Goal: Check status: Check status

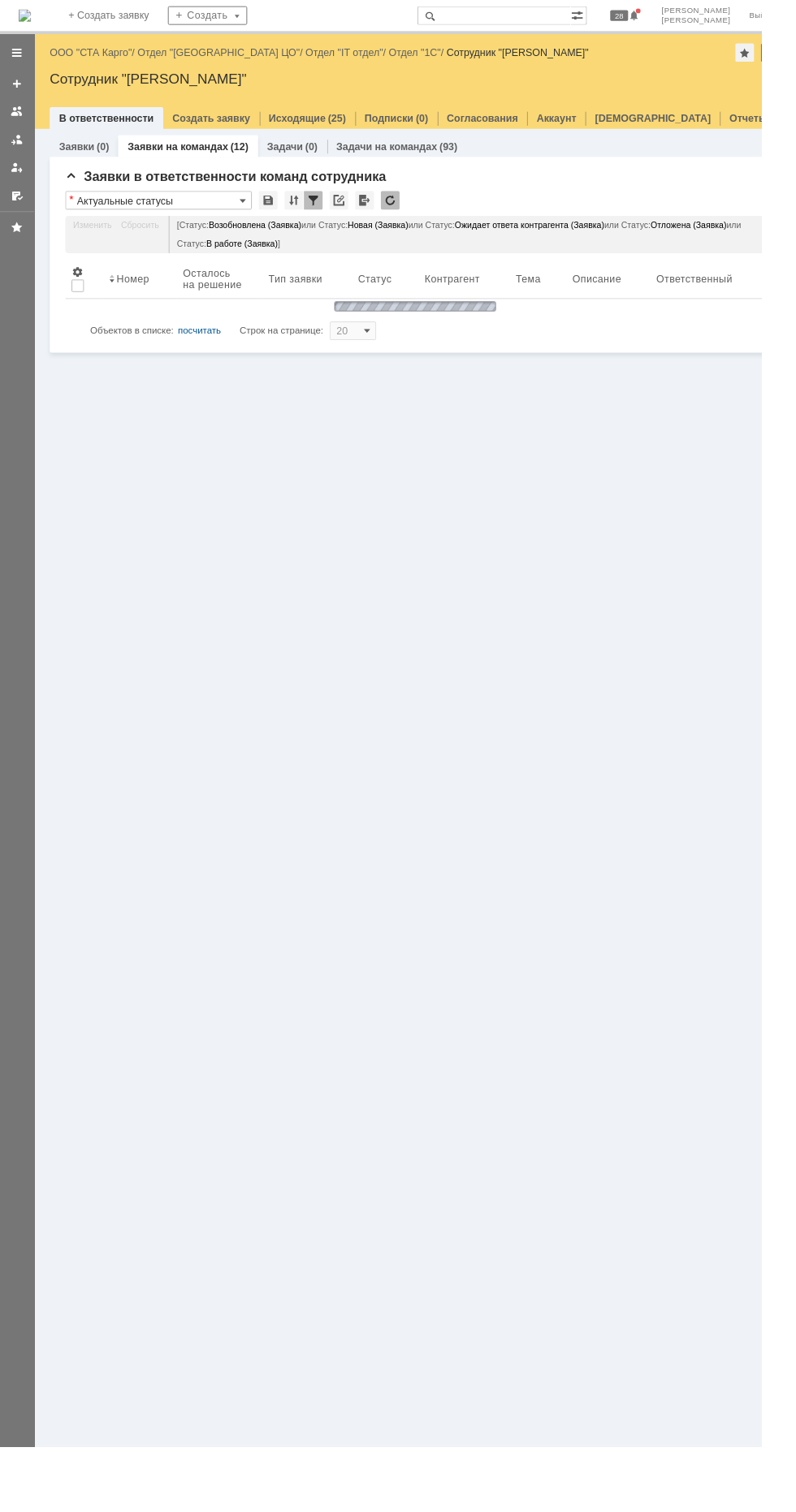
click at [569, 15] on input "text" at bounding box center [516, 16] width 160 height 20
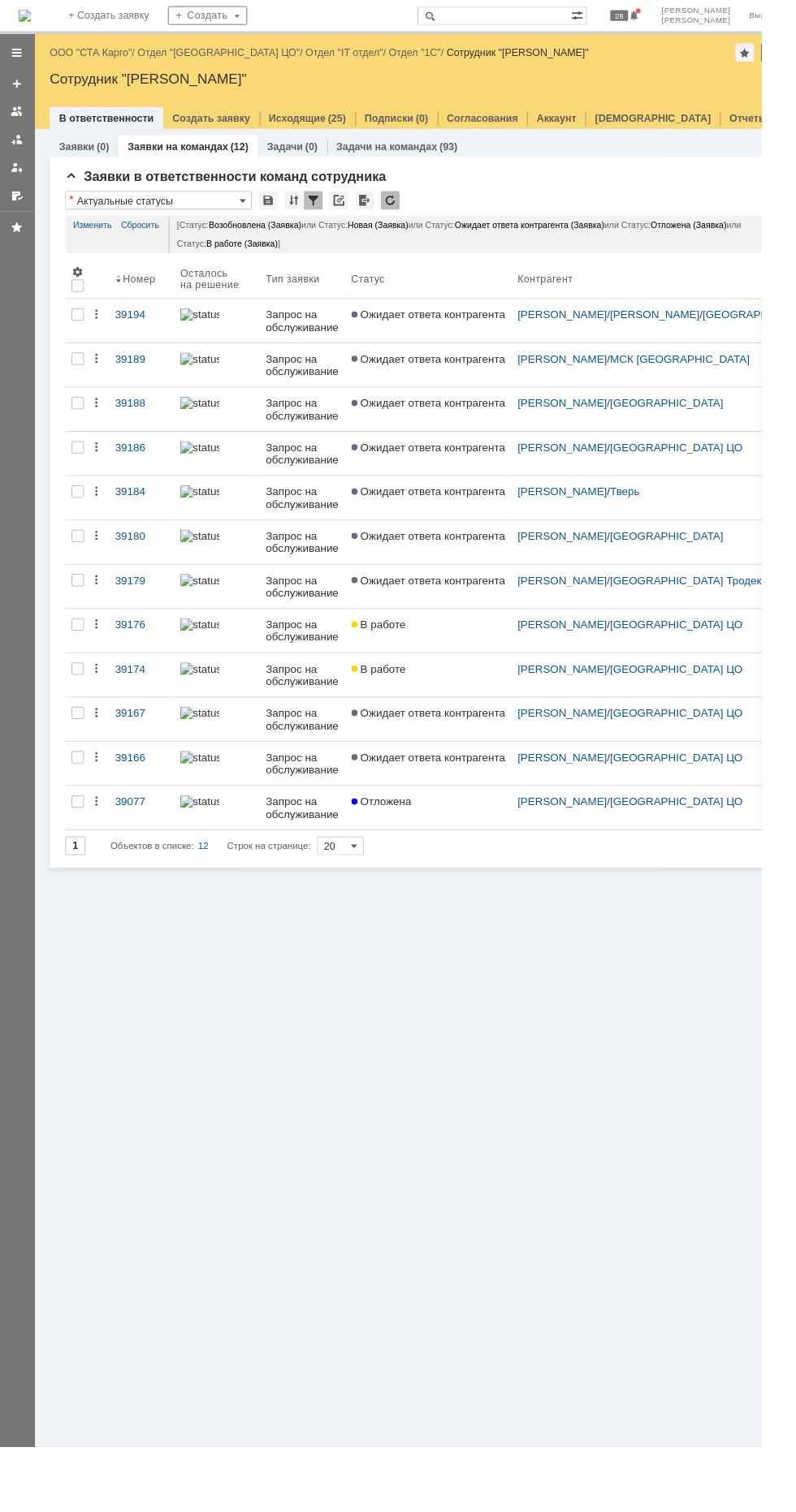
click at [565, 14] on input "text" at bounding box center [516, 16] width 160 height 20
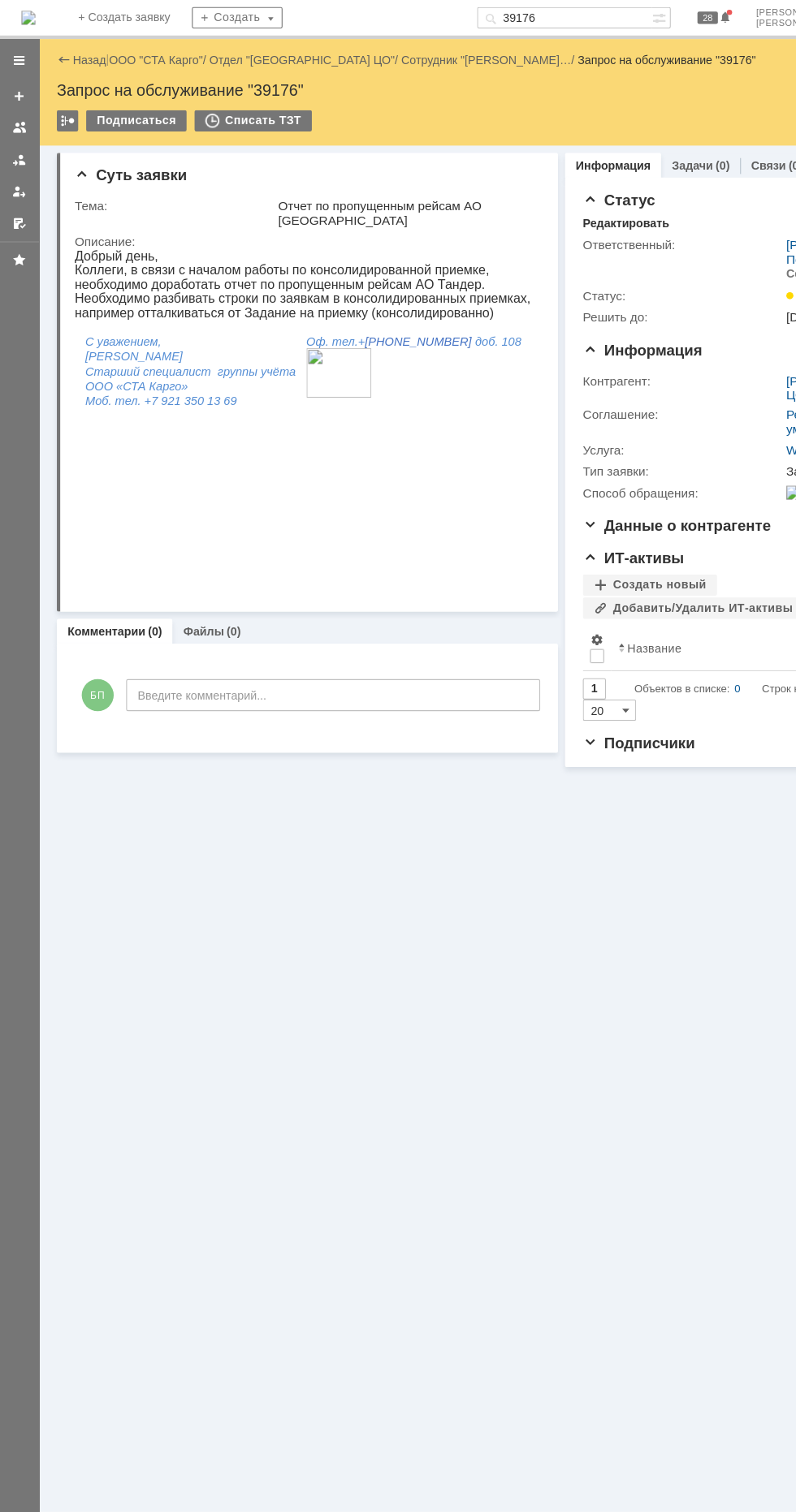
click at [592, 16] on input "39176" at bounding box center [516, 16] width 160 height 20
click at [578, 20] on input "39176" at bounding box center [516, 16] width 160 height 20
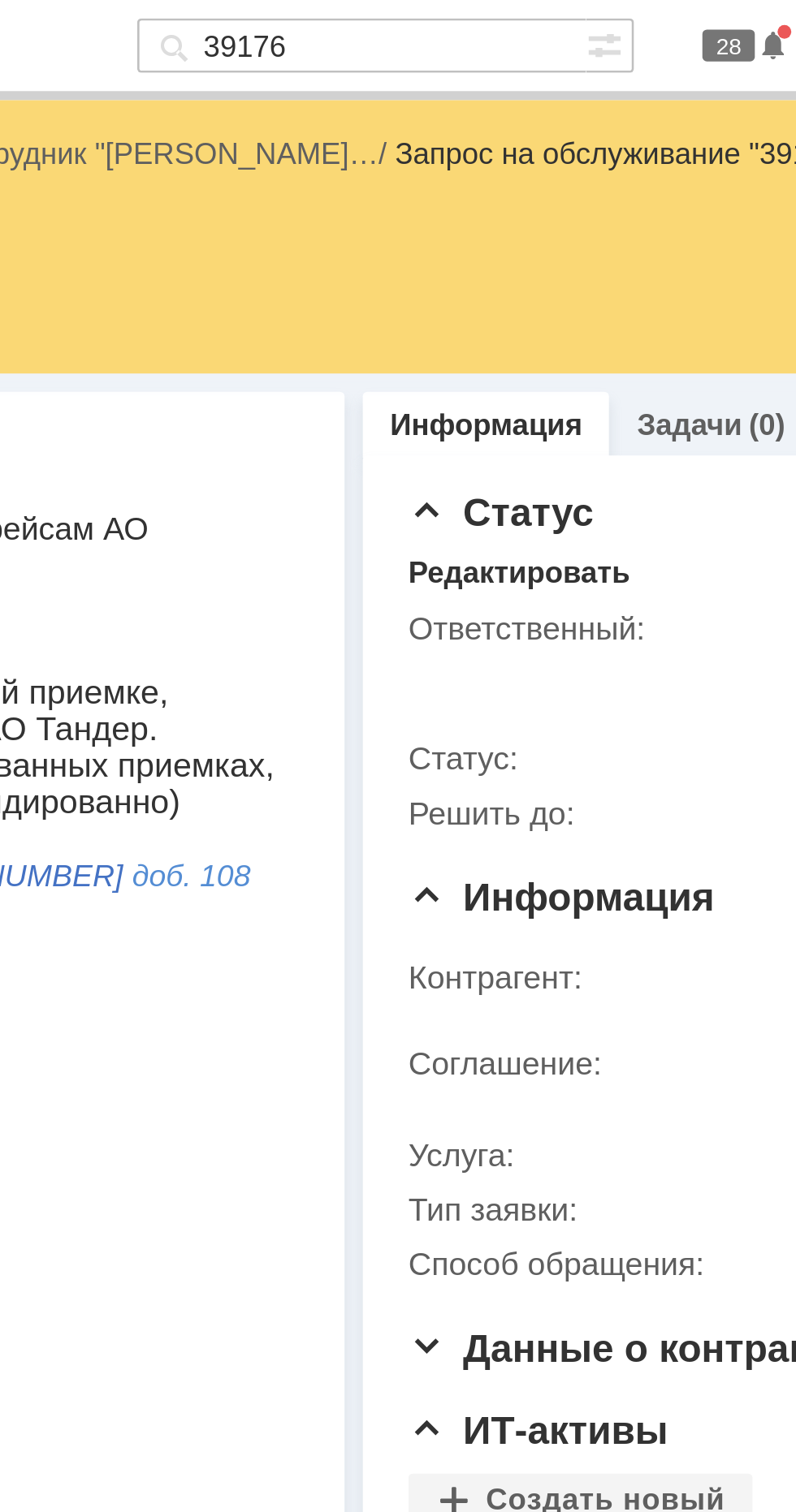
click at [592, 18] on input "39176" at bounding box center [516, 16] width 160 height 20
type input "39174"
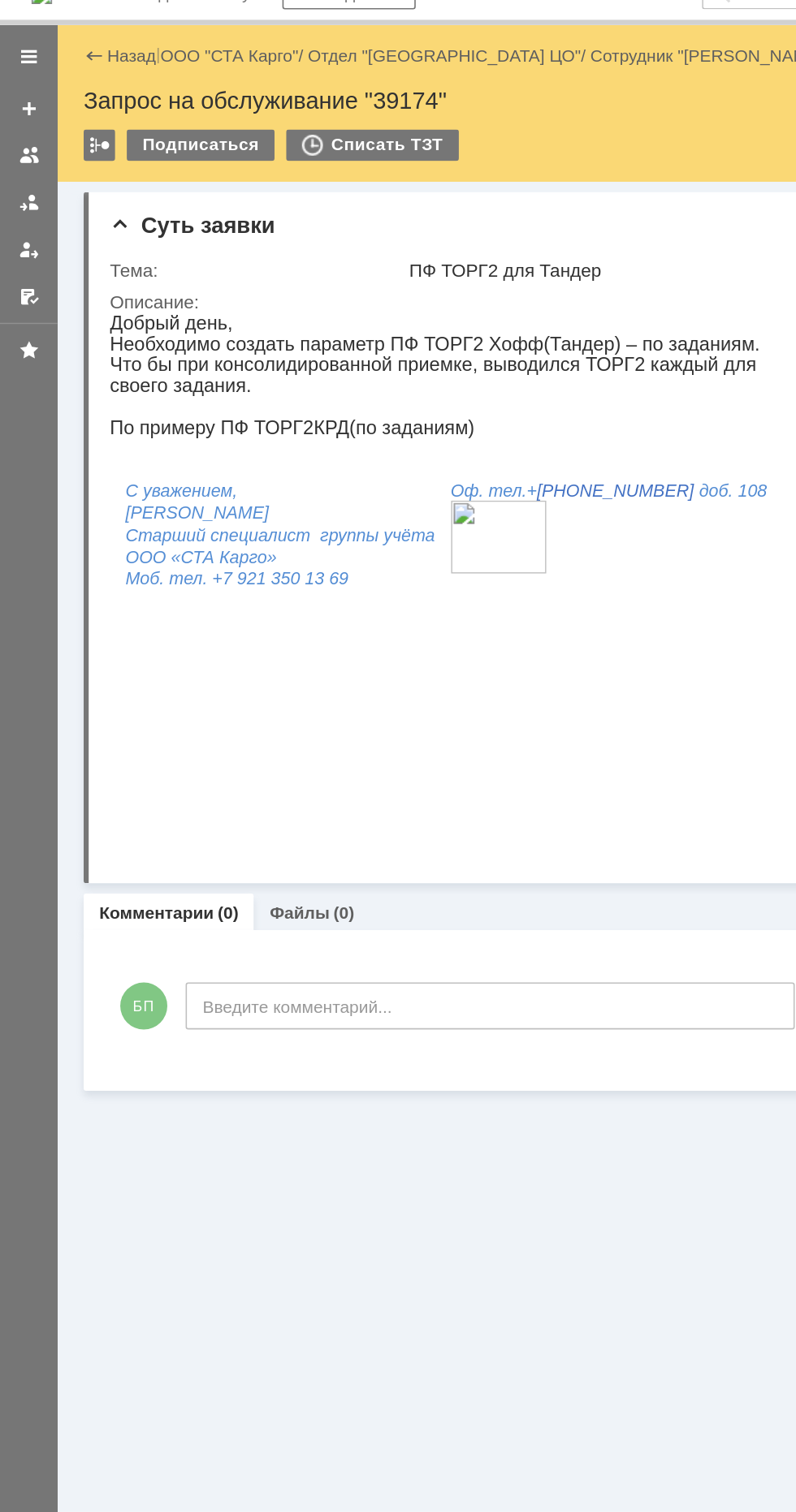
click at [152, 58] on link "ООО "СТА Карго"" at bounding box center [143, 55] width 86 height 13
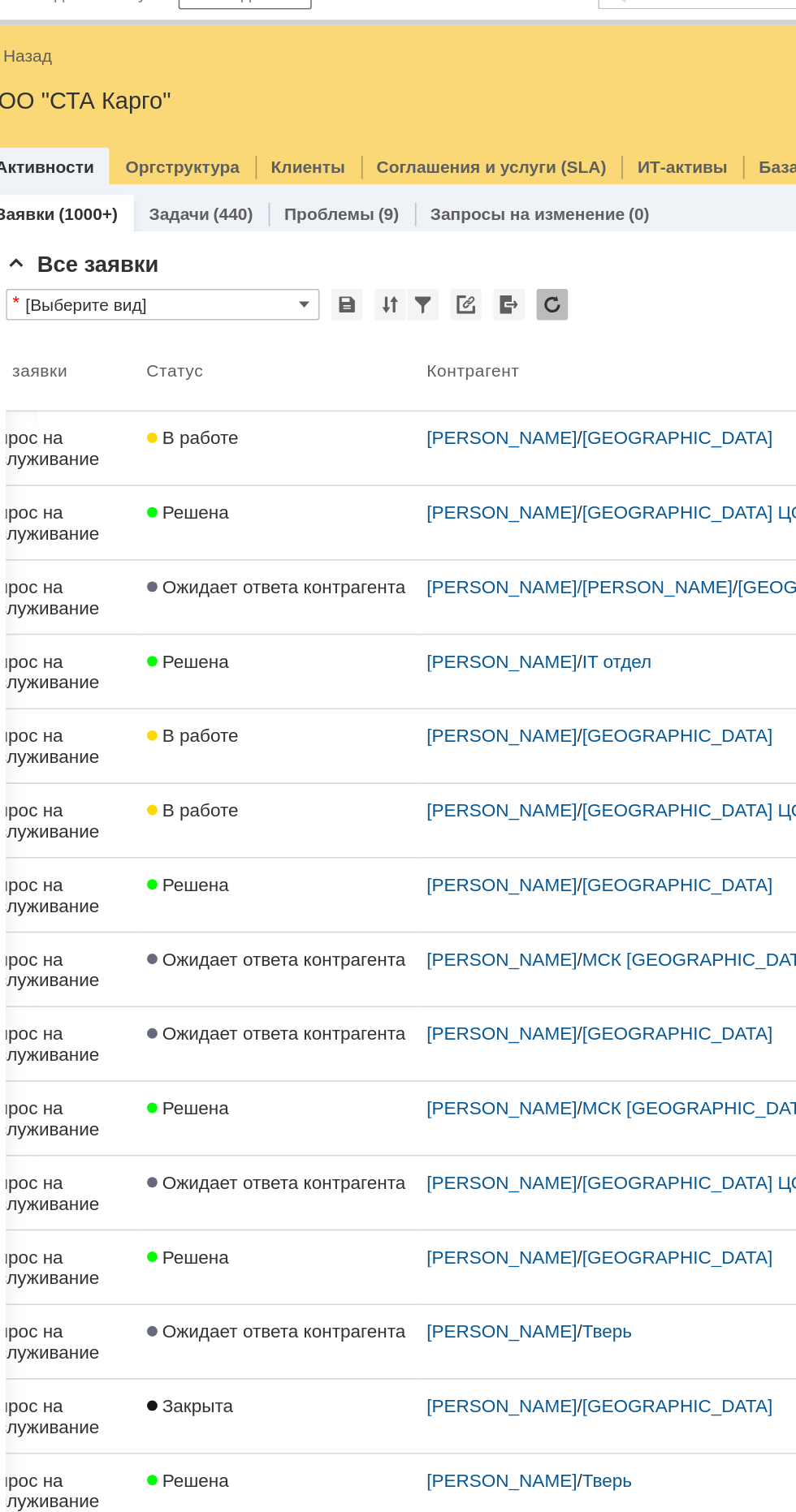
scroll to position [0, 206]
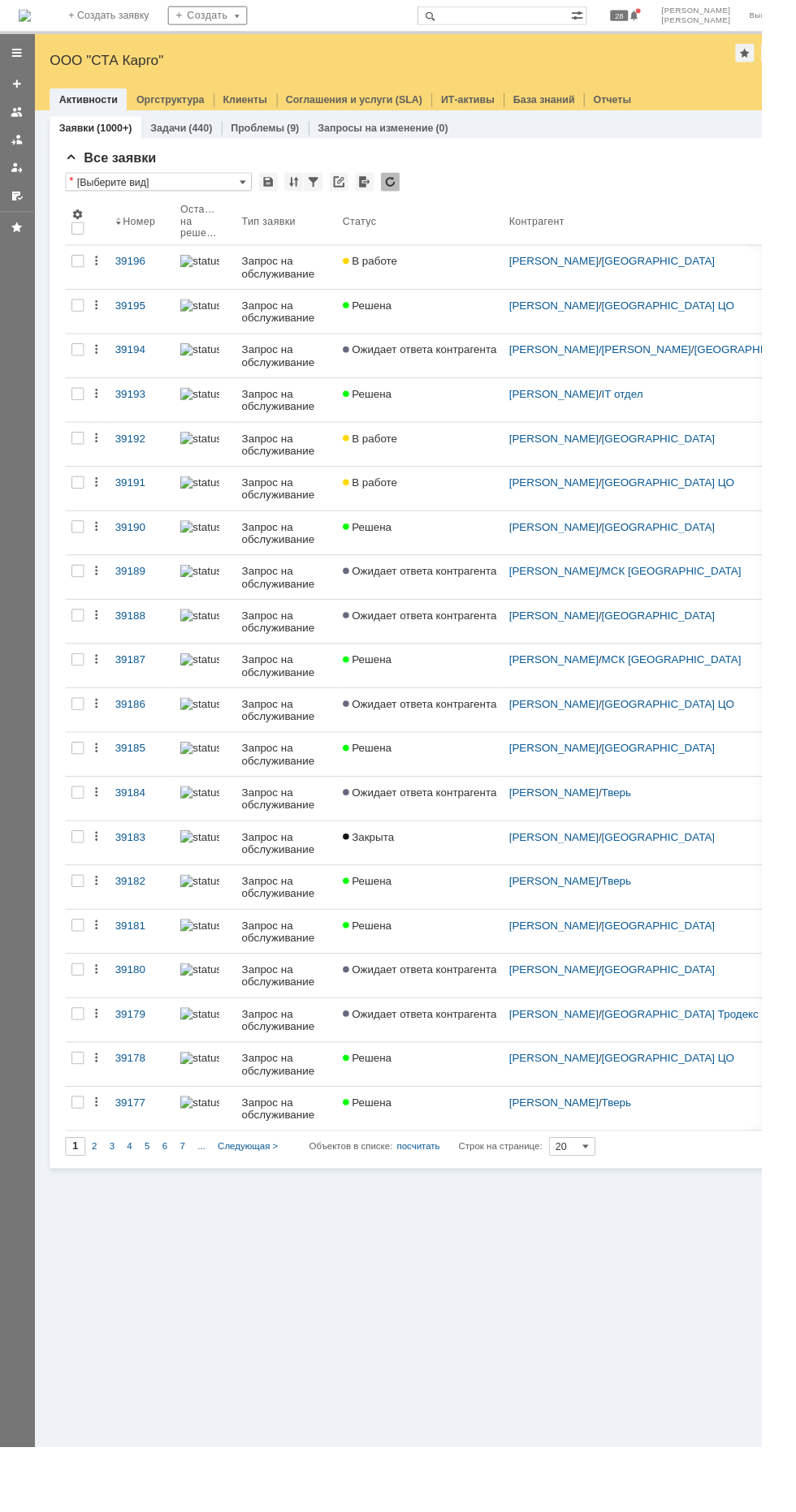
click at [32, 18] on img at bounding box center [26, 16] width 13 height 13
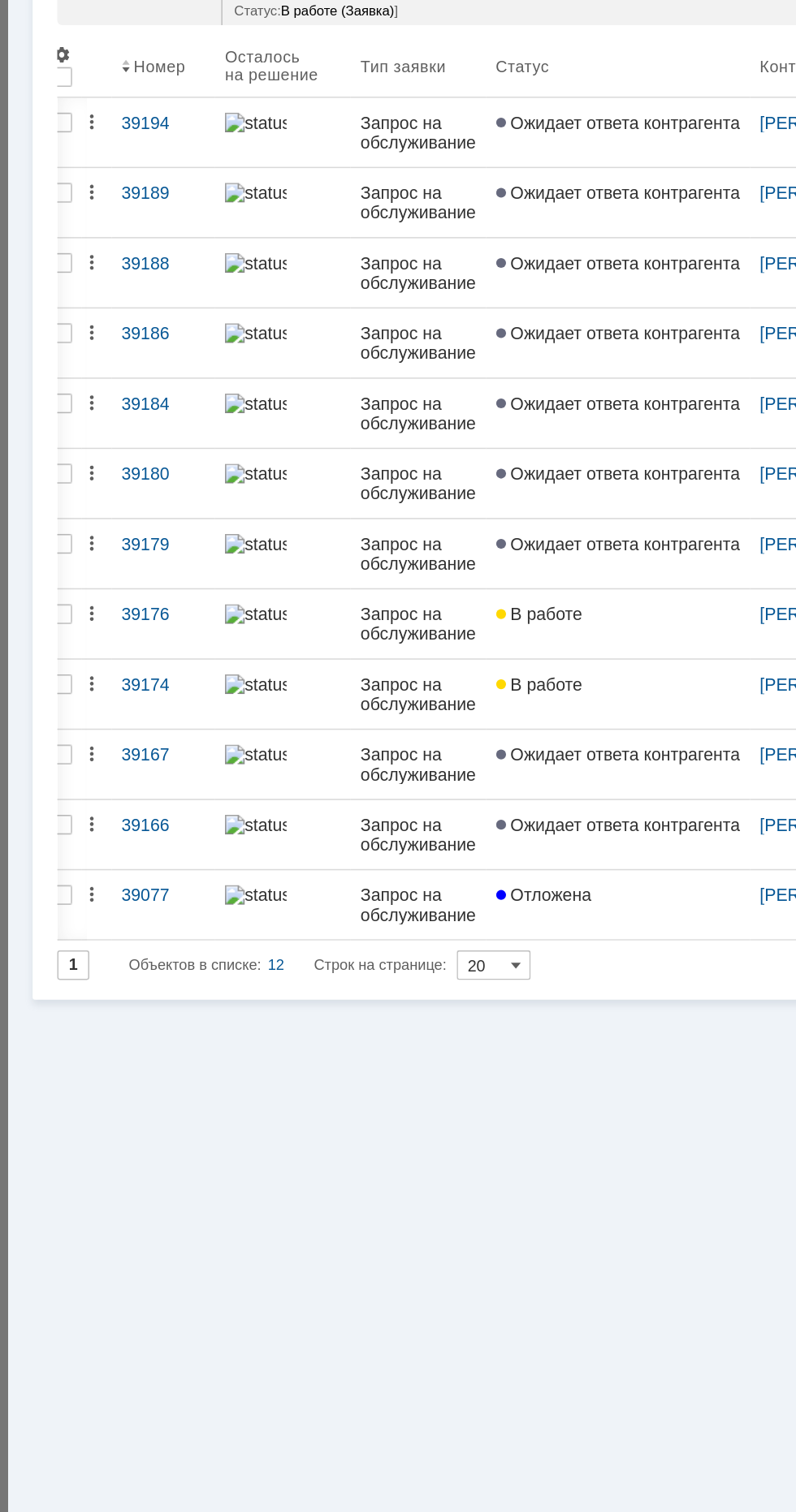
click at [455, 650] on div "В работе" at bounding box center [438, 652] width 161 height 13
